Goal: Transaction & Acquisition: Purchase product/service

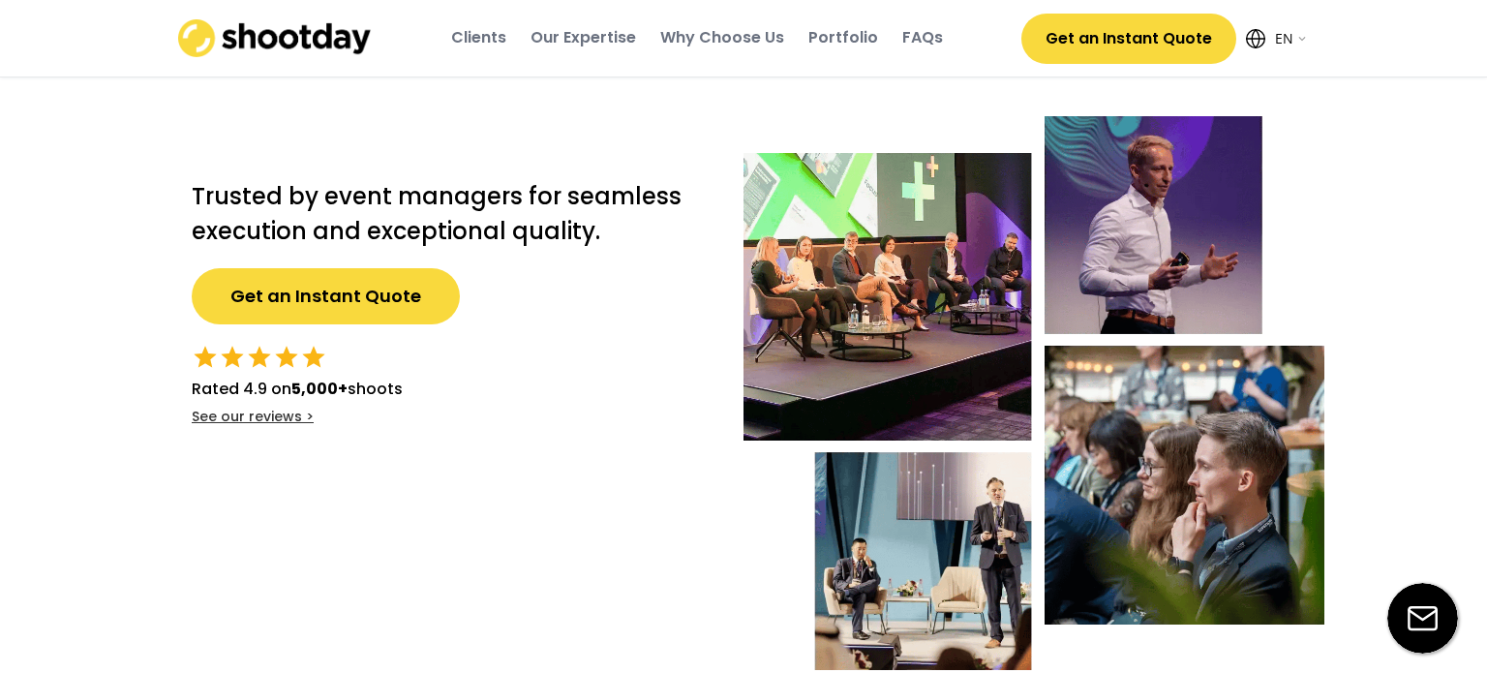
select select ""en""
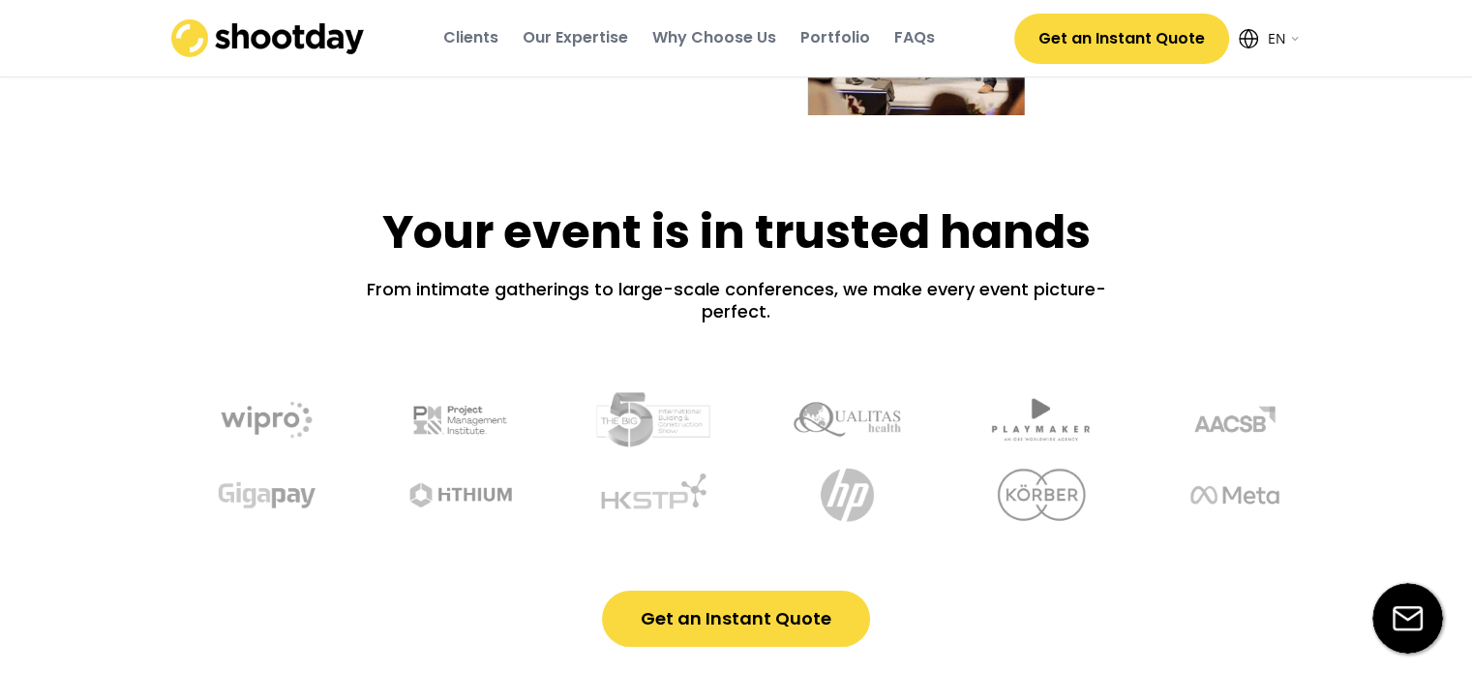
scroll to position [581, 0]
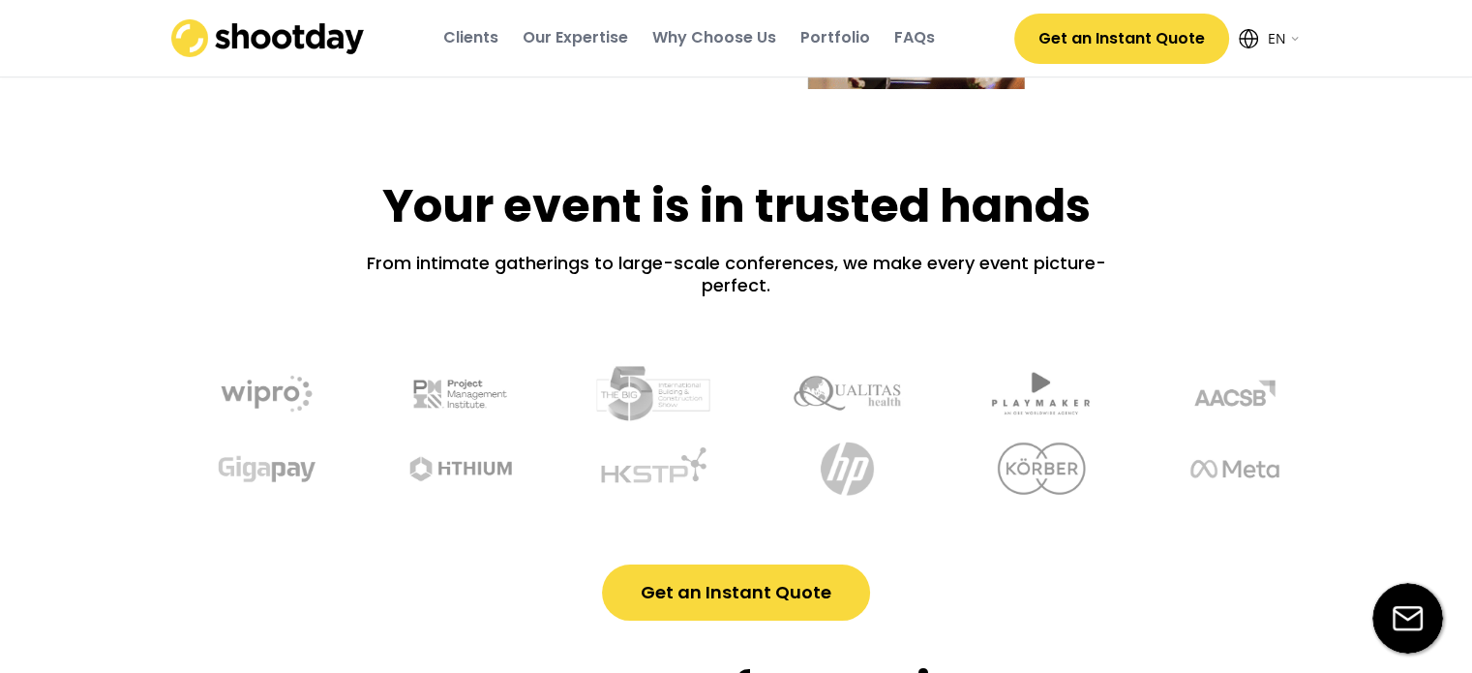
click at [744, 45] on div "Why Choose Us" at bounding box center [714, 37] width 124 height 21
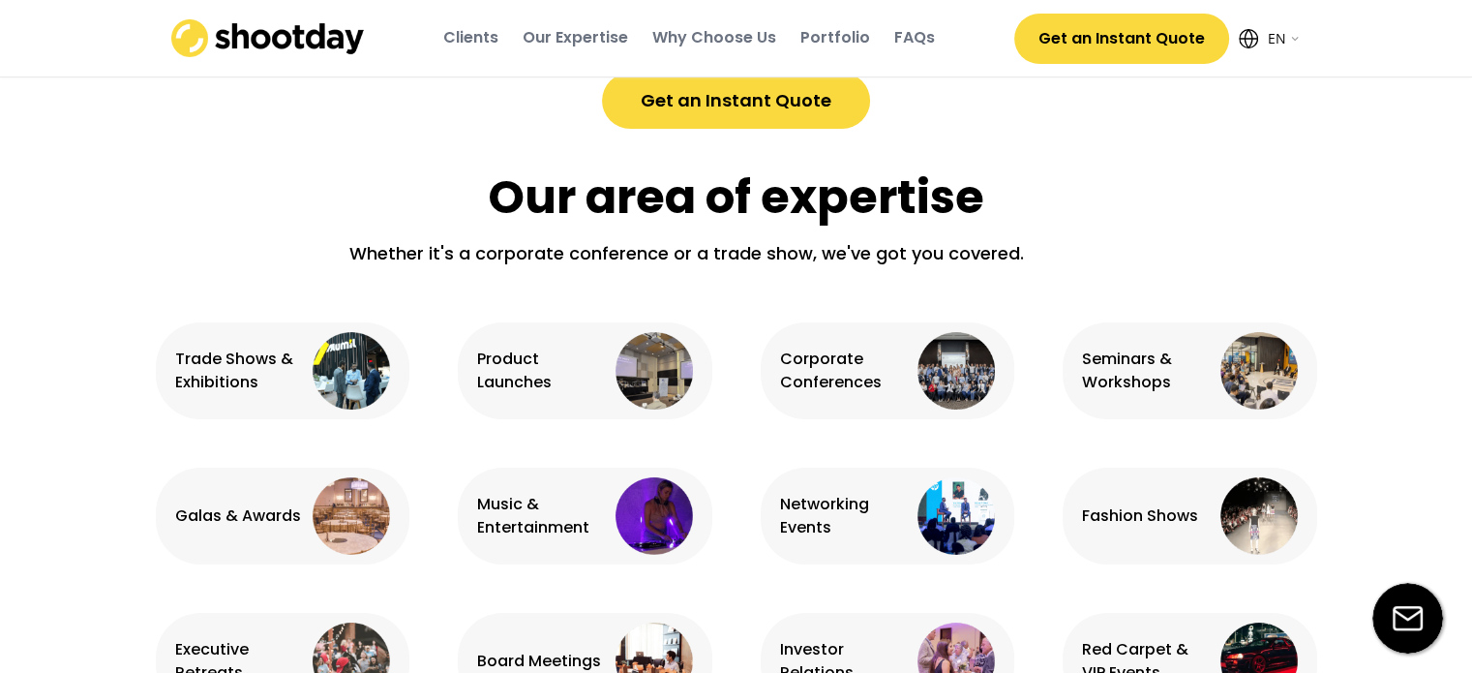
scroll to position [1792, 0]
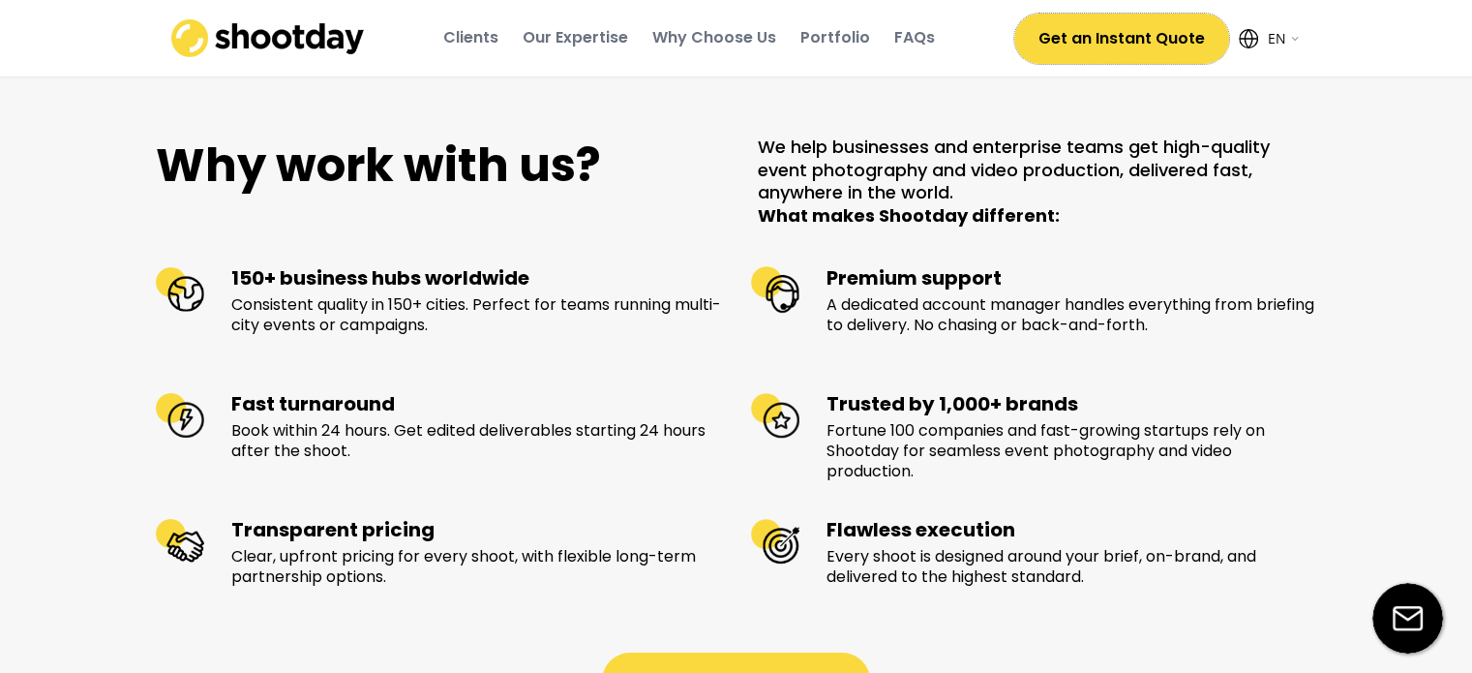
click at [1185, 37] on button "Get an Instant Quote" at bounding box center [1121, 39] width 215 height 50
